Goal: Information Seeking & Learning: Learn about a topic

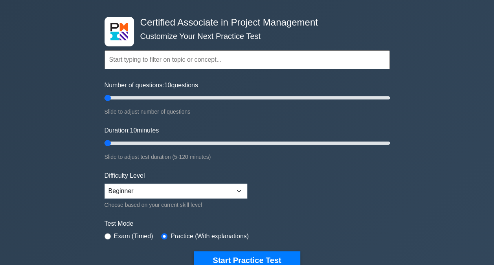
drag, startPoint x: 109, startPoint y: 96, endPoint x: 79, endPoint y: 102, distance: 30.5
click at [105, 102] on input "Number of questions: 10 questions" at bounding box center [247, 97] width 285 height 9
click at [236, 259] on button "Start Practice Test" at bounding box center [247, 260] width 106 height 18
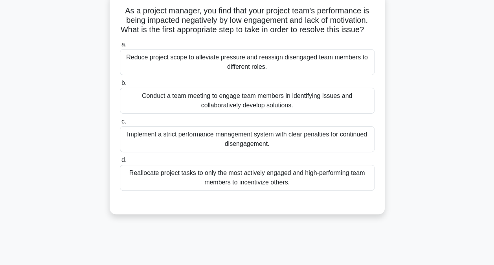
scroll to position [46, 0]
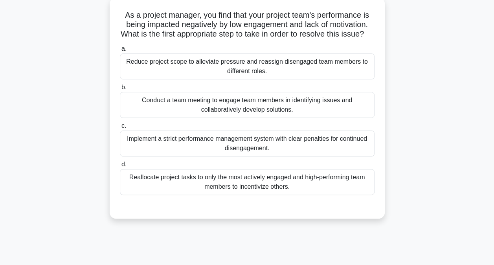
click at [256, 113] on div "Conduct a team meeting to engage team members in identifying issues and collabo…" at bounding box center [247, 105] width 255 height 26
click at [120, 90] on input "b. Conduct a team meeting to engage team members in identifying issues and coll…" at bounding box center [120, 87] width 0 height 5
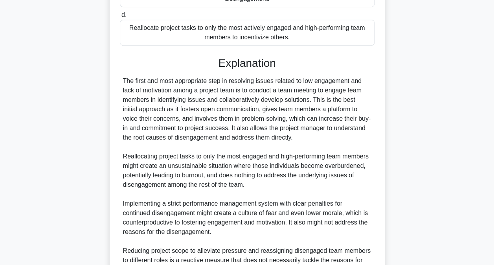
scroll to position [294, 0]
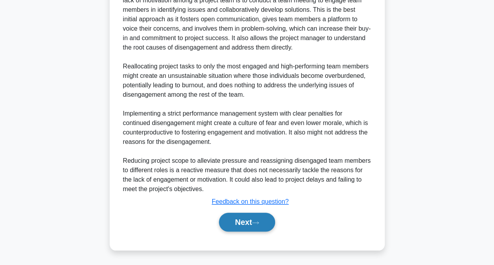
click at [237, 222] on button "Next" at bounding box center [247, 222] width 56 height 19
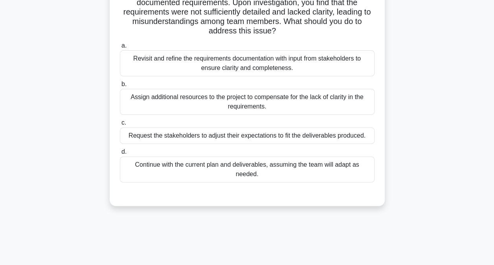
scroll to position [78, 0]
click at [296, 61] on div "Revisit and refine the requirements documentation with input from stakeholders …" at bounding box center [247, 63] width 255 height 26
click at [120, 48] on input "a. Revisit and refine the requirements documentation with input from stakeholde…" at bounding box center [120, 45] width 0 height 5
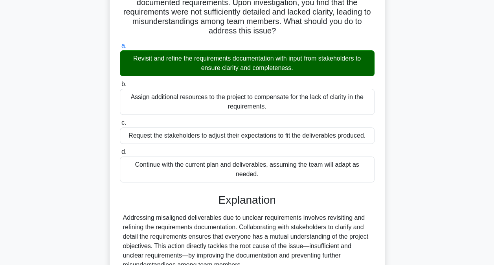
scroll to position [160, 0]
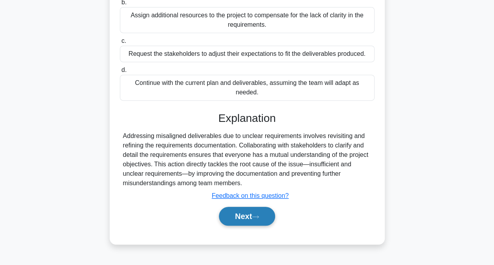
click at [252, 211] on button "Next" at bounding box center [247, 216] width 56 height 19
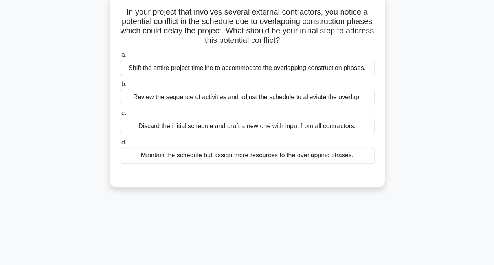
scroll to position [51, 0]
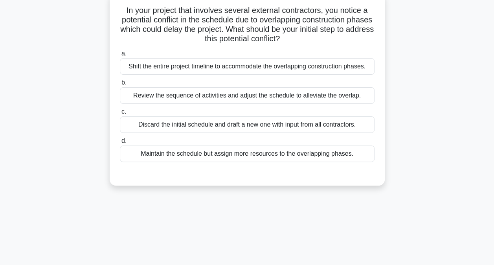
click at [270, 100] on div "Review the sequence of activities and adjust the schedule to alleviate the over…" at bounding box center [247, 95] width 255 height 17
click at [120, 85] on input "b. Review the sequence of activities and adjust the schedule to alleviate the o…" at bounding box center [120, 82] width 0 height 5
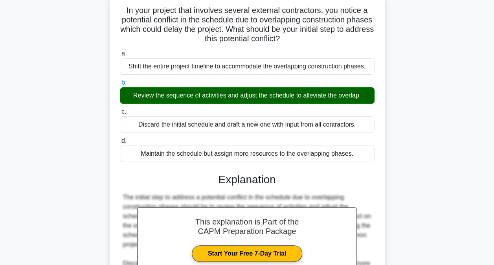
scroll to position [190, 0]
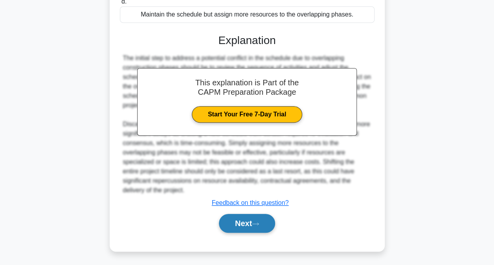
click at [243, 217] on button "Next" at bounding box center [247, 223] width 56 height 19
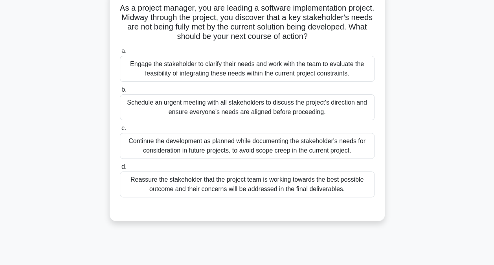
scroll to position [54, 0]
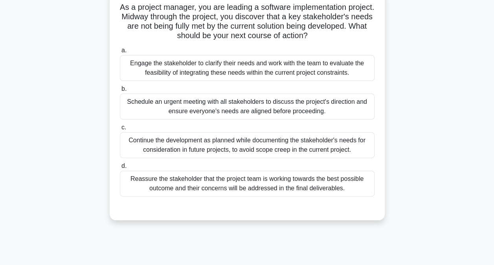
click at [282, 67] on div "Engage the stakeholder to clarify their needs and work with the team to evaluat…" at bounding box center [247, 68] width 255 height 26
click at [120, 53] on input "a. Engage the stakeholder to clarify their needs and work with the team to eval…" at bounding box center [120, 50] width 0 height 5
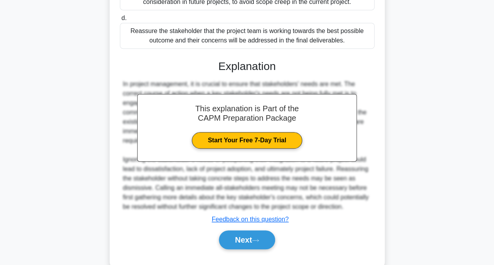
scroll to position [219, 0]
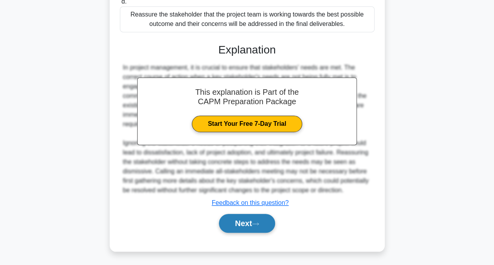
click at [255, 222] on icon at bounding box center [255, 224] width 7 height 4
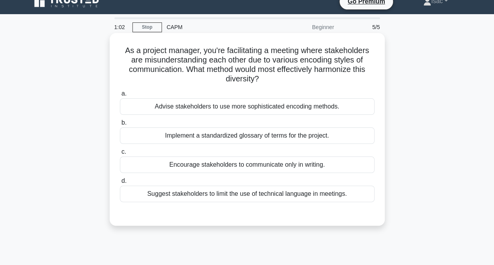
scroll to position [12, 0]
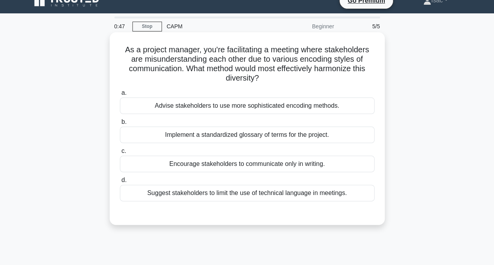
click at [259, 136] on div "Implement a standardized glossary of terms for the project." at bounding box center [247, 135] width 255 height 17
click at [120, 125] on input "b. Implement a standardized glossary of terms for the project." at bounding box center [120, 121] width 0 height 5
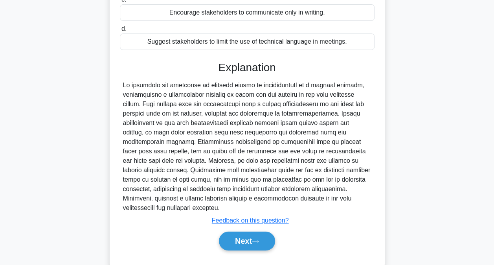
scroll to position [181, 0]
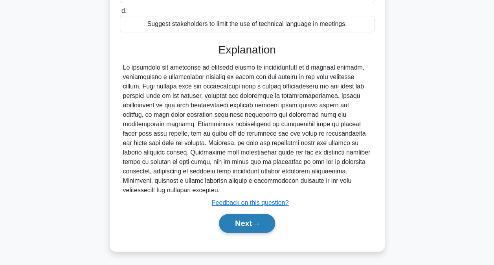
click at [241, 219] on button "Next" at bounding box center [247, 223] width 56 height 19
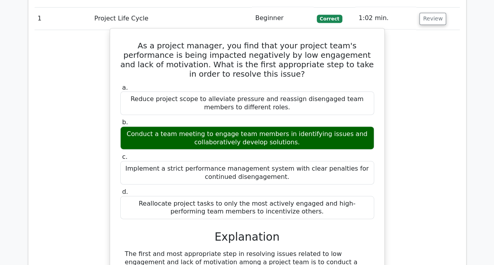
scroll to position [656, 0]
